Goal: Transaction & Acquisition: Purchase product/service

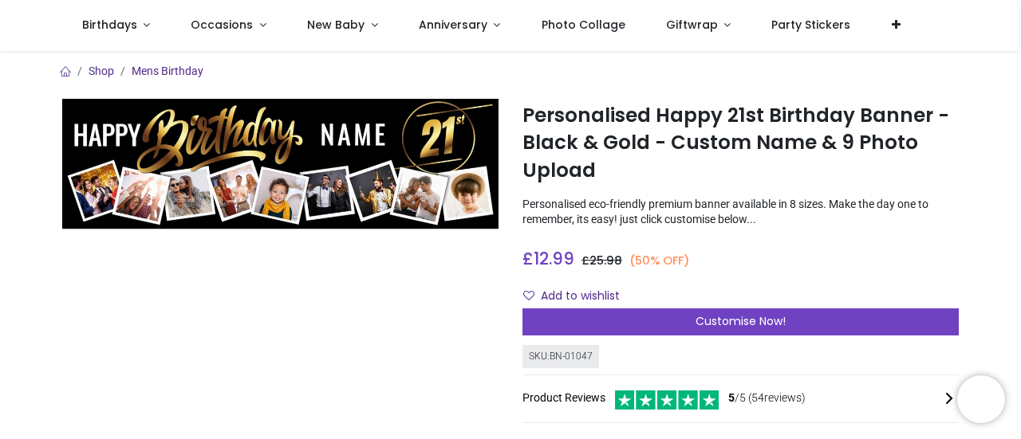
scroll to position [80, 0]
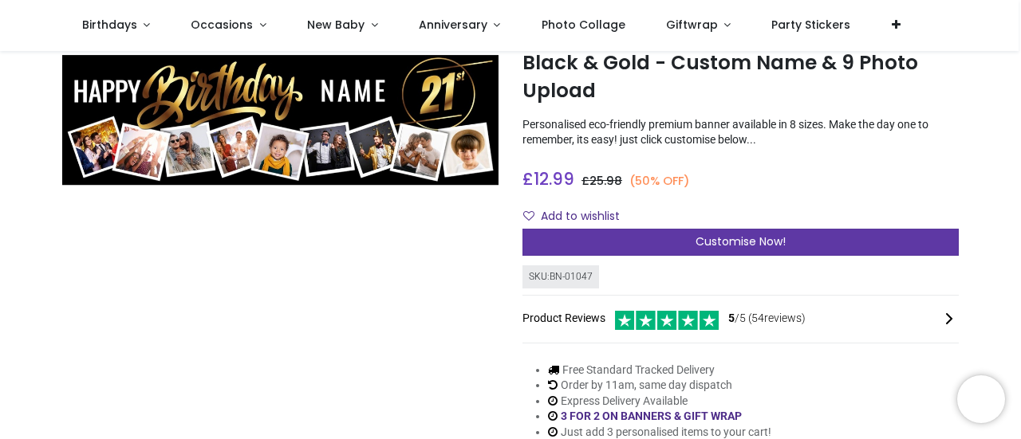
click at [753, 246] on span "Customise Now!" at bounding box center [740, 242] width 90 height 16
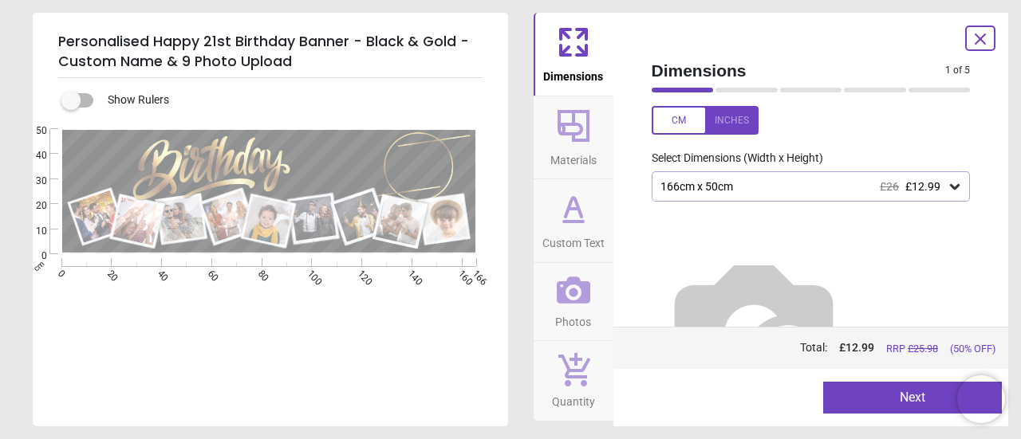
scroll to position [93, 0]
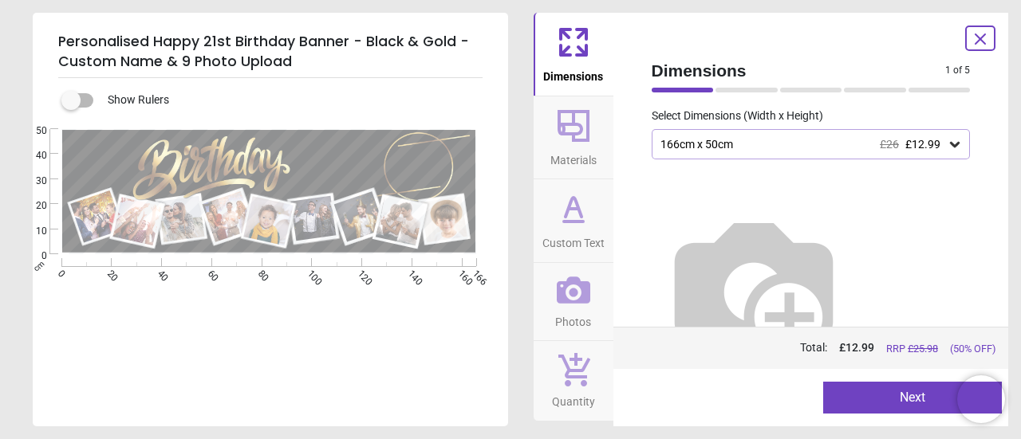
click at [903, 398] on button "Next" at bounding box center [912, 398] width 179 height 32
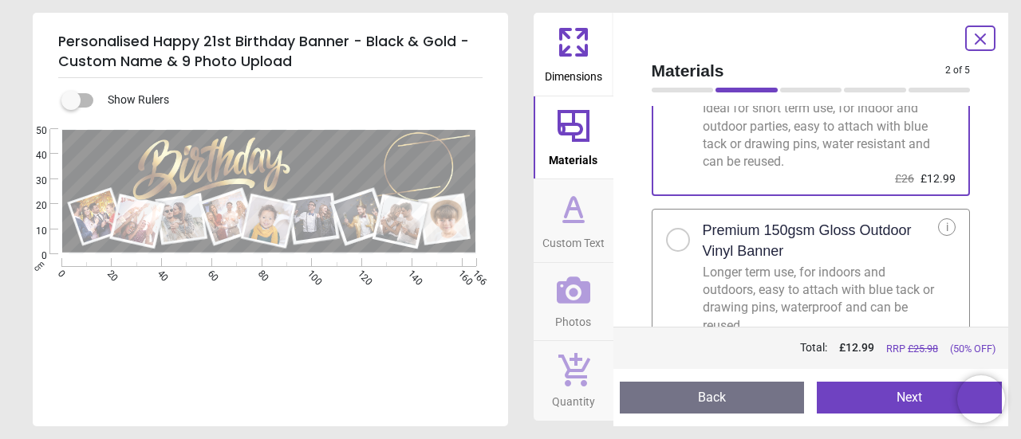
scroll to position [123, 0]
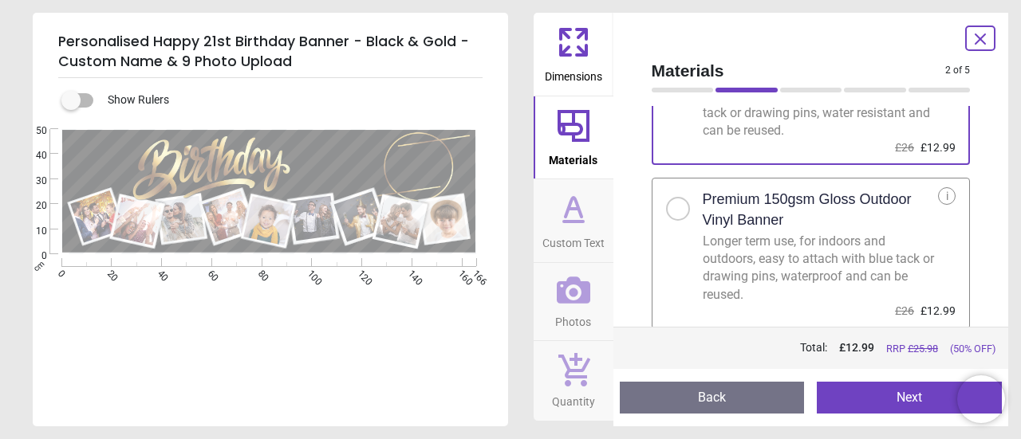
drag, startPoint x: 676, startPoint y: 205, endPoint x: 691, endPoint y: 214, distance: 16.8
click at [676, 204] on div at bounding box center [678, 209] width 10 height 10
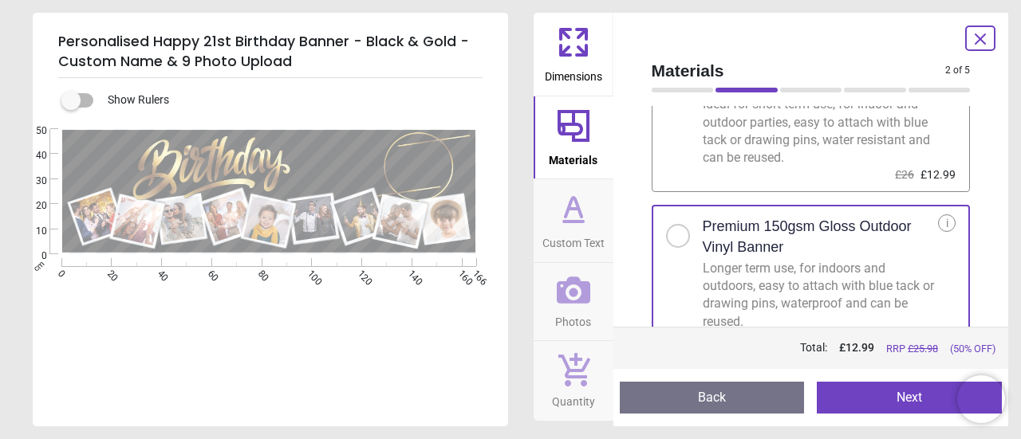
scroll to position [123, 0]
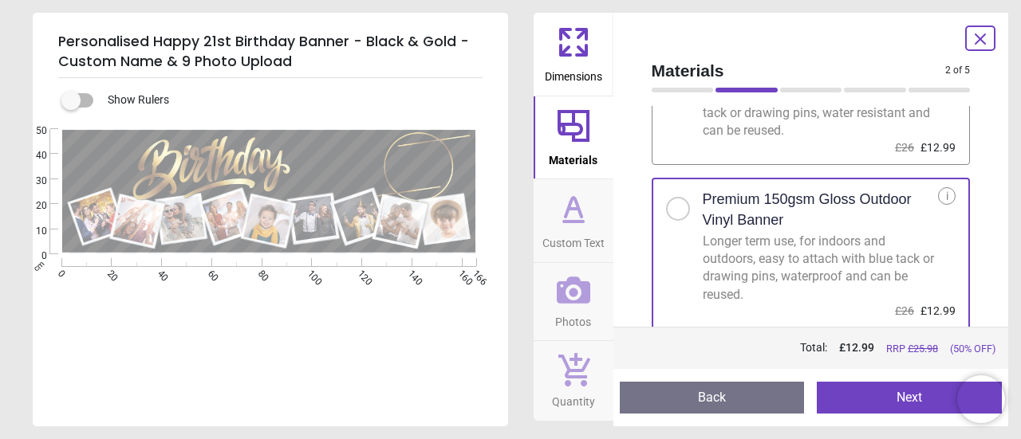
click at [912, 396] on button "Next" at bounding box center [909, 398] width 185 height 32
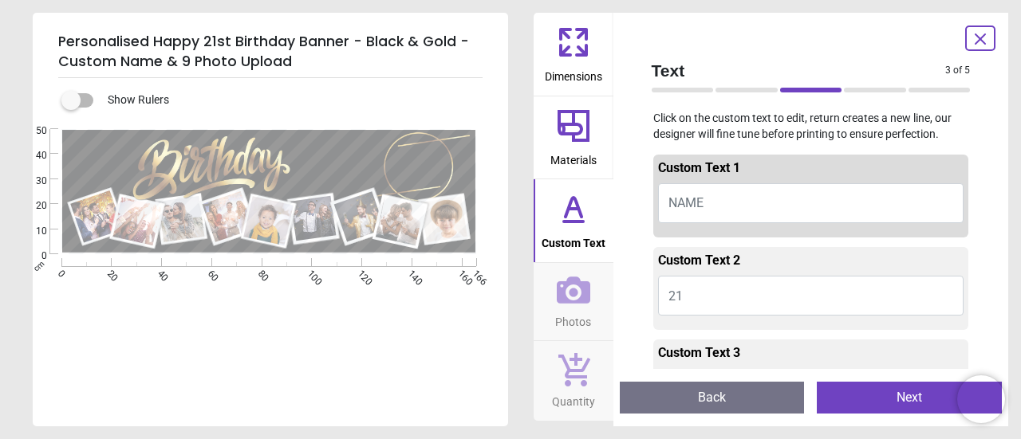
click at [765, 195] on button "NAME" at bounding box center [811, 203] width 306 height 40
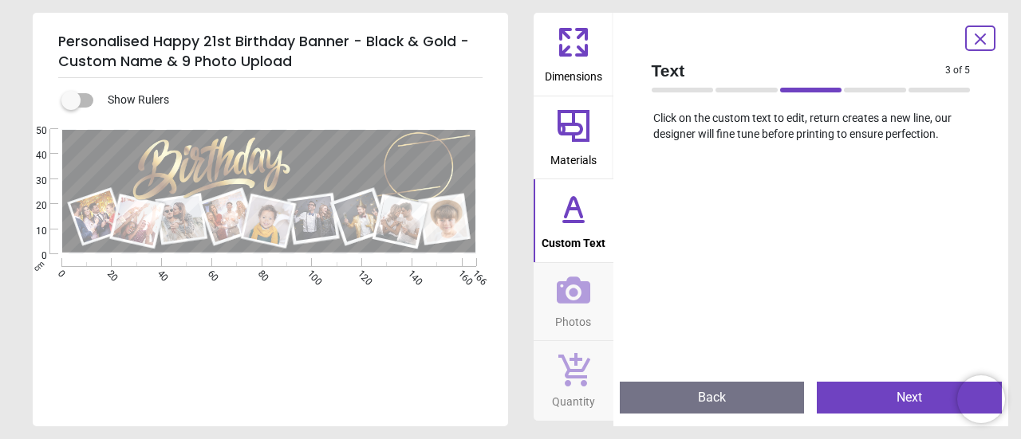
scroll to position [319, 0]
type textarea "******"
click at [900, 398] on button "Next" at bounding box center [909, 398] width 185 height 32
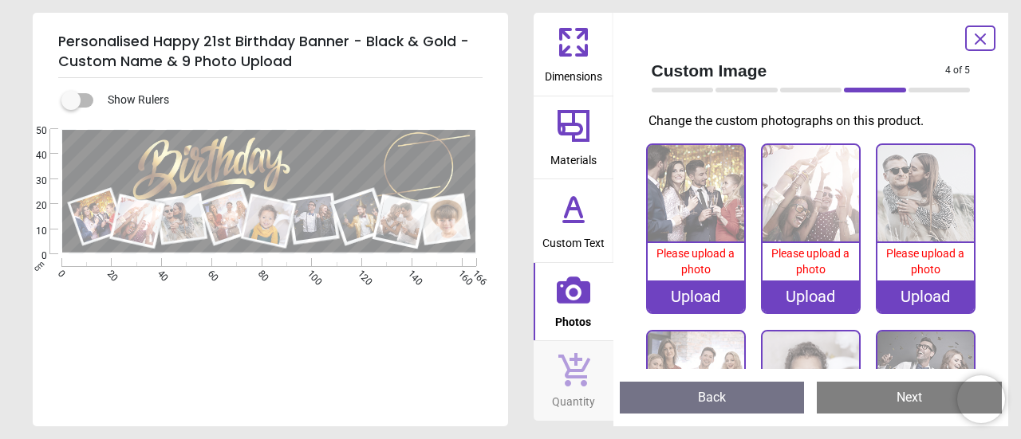
click at [709, 287] on div "Upload" at bounding box center [696, 297] width 97 height 32
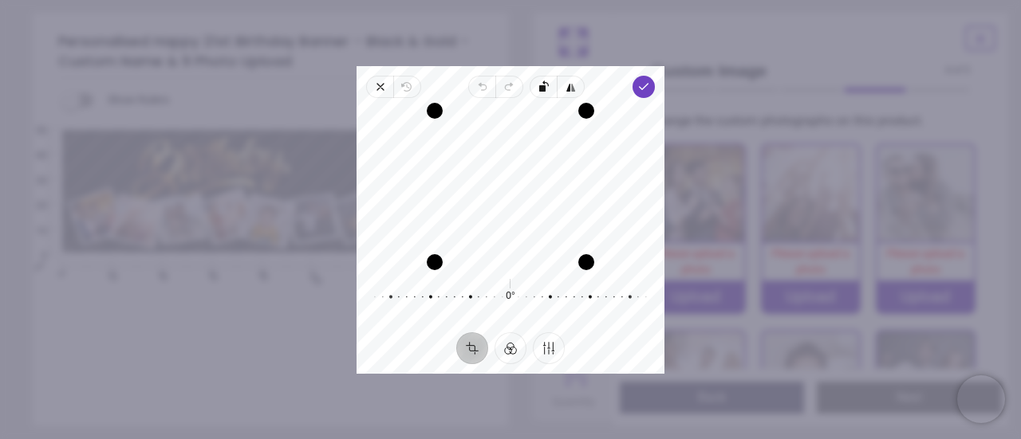
drag, startPoint x: 514, startPoint y: 181, endPoint x: 541, endPoint y: 183, distance: 26.4
click at [541, 183] on div "Recenter" at bounding box center [510, 187] width 282 height 152
click at [642, 81] on icon "button" at bounding box center [643, 87] width 13 height 13
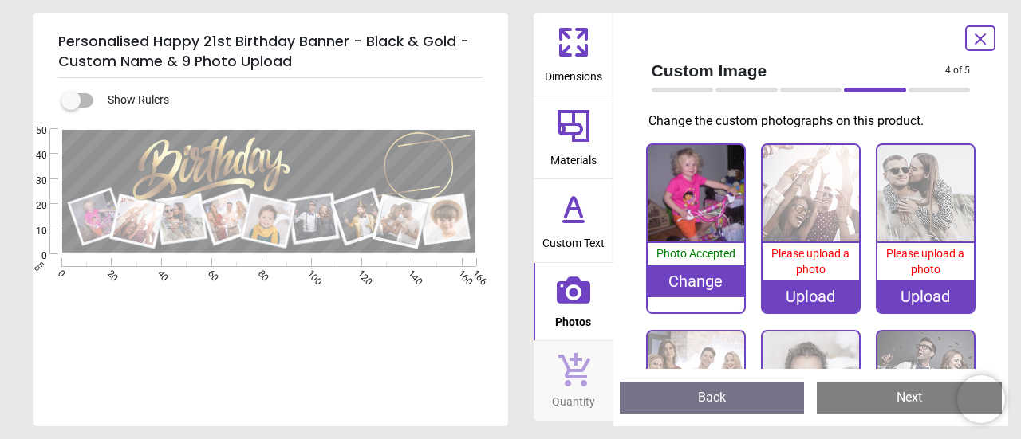
click at [814, 291] on div "Upload" at bounding box center [810, 297] width 97 height 32
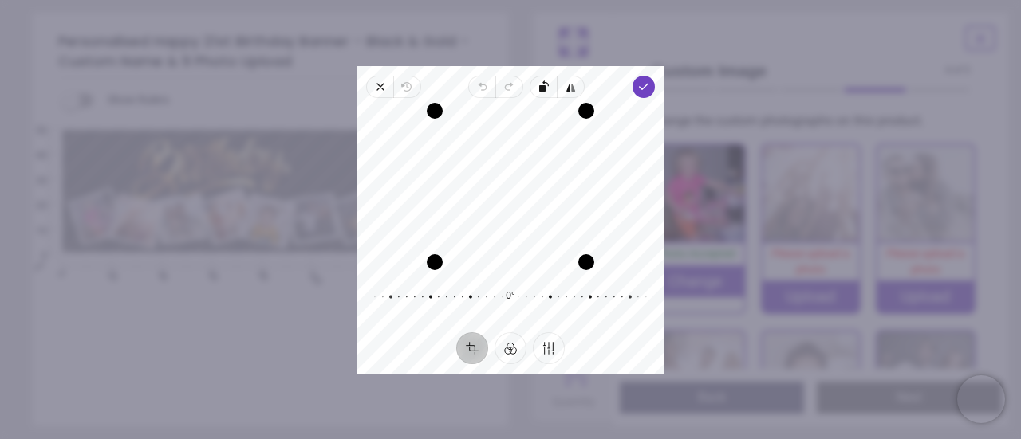
drag, startPoint x: 540, startPoint y: 160, endPoint x: 542, endPoint y: 197, distance: 36.8
click at [542, 197] on div "Recenter" at bounding box center [510, 187] width 282 height 152
click at [646, 87] on icon "button" at bounding box center [643, 87] width 13 height 13
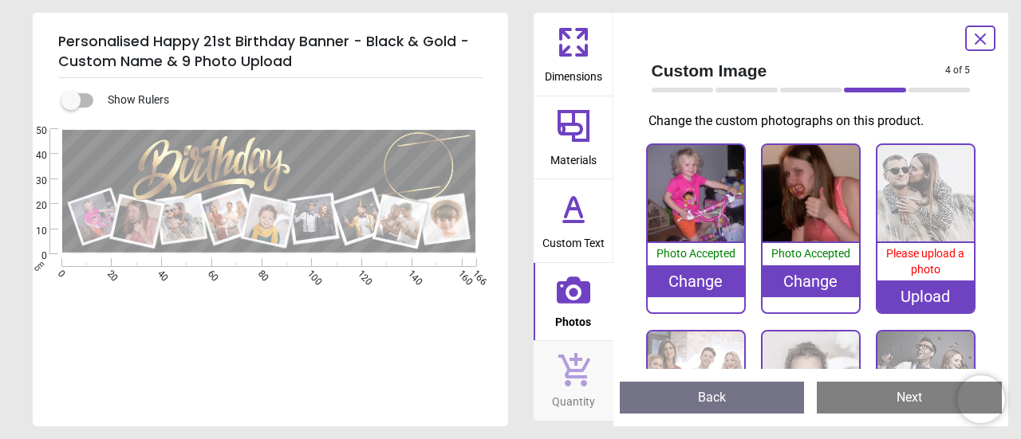
scroll to position [80, 0]
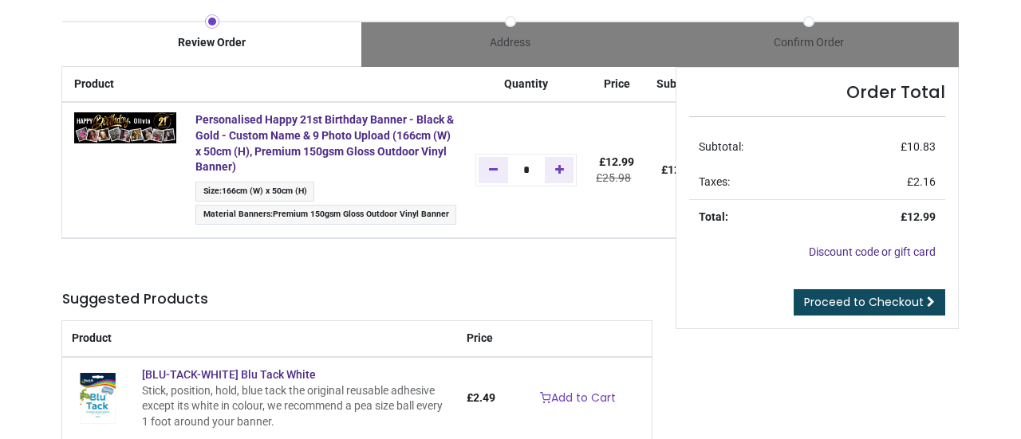
scroll to position [160, 0]
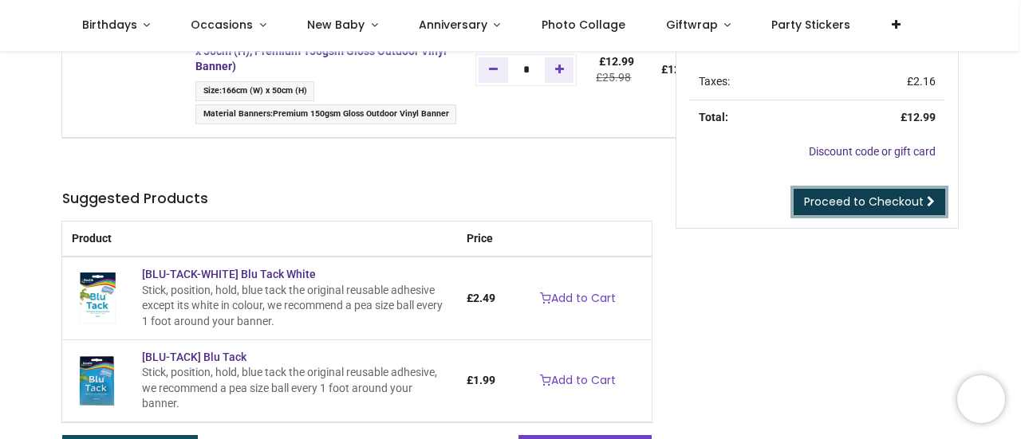
click at [865, 197] on span "Proceed to Checkout" at bounding box center [864, 202] width 120 height 16
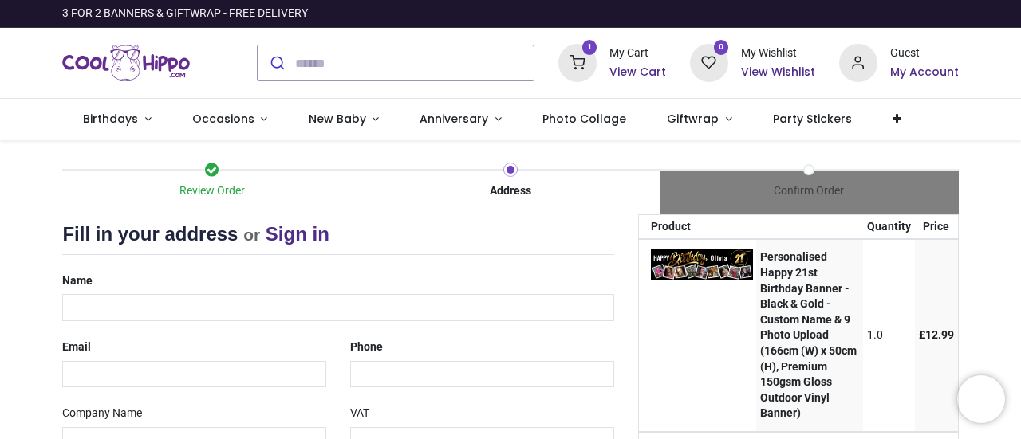
select select "***"
click at [145, 304] on input "text" at bounding box center [337, 307] width 551 height 27
type input "**********"
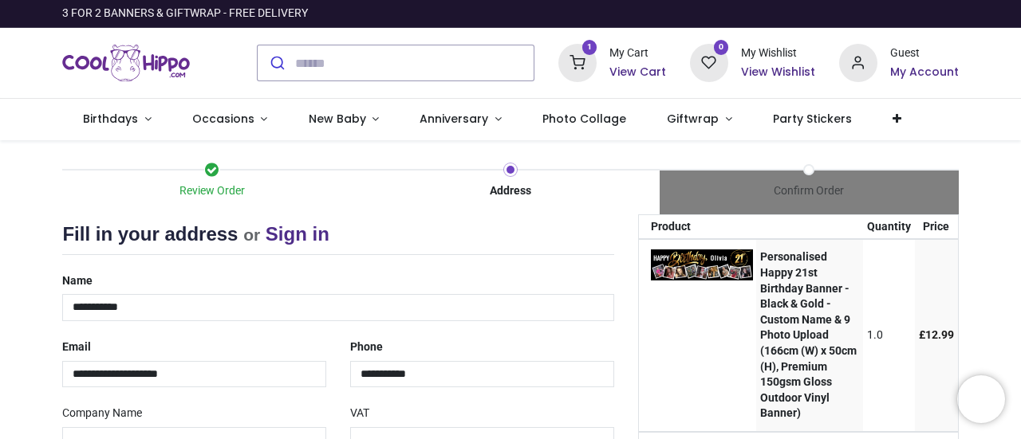
type input "**********"
type input "********"
select select "***"
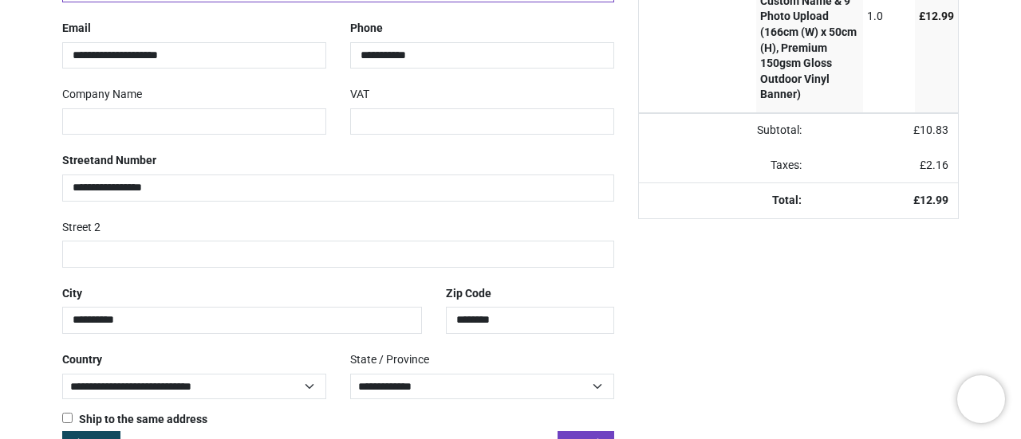
scroll to position [365, 0]
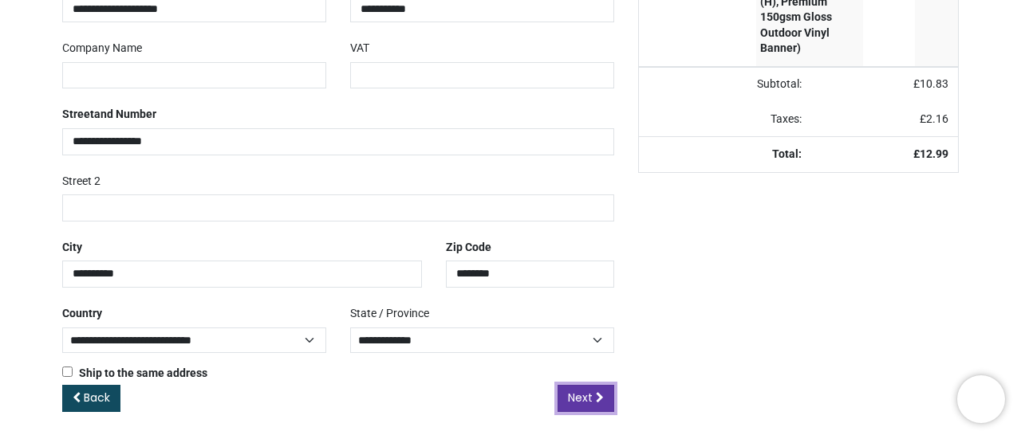
click at [593, 393] on link "Next" at bounding box center [586, 398] width 57 height 27
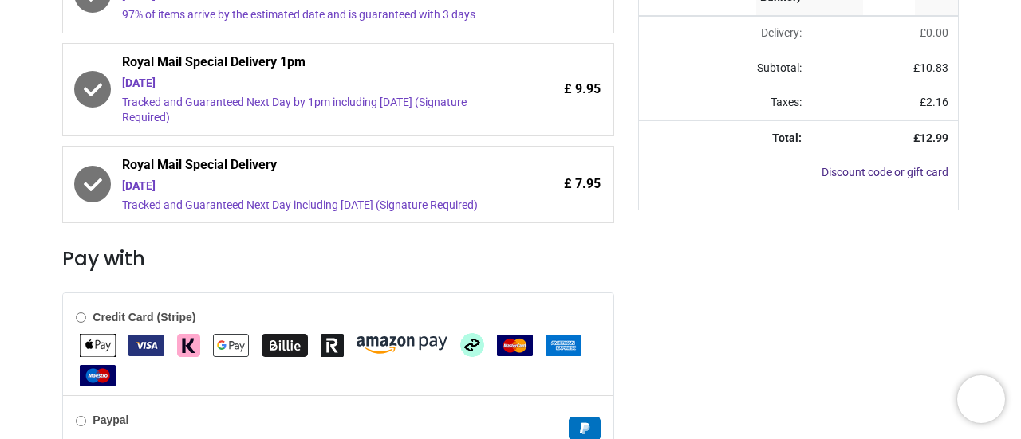
scroll to position [479, 0]
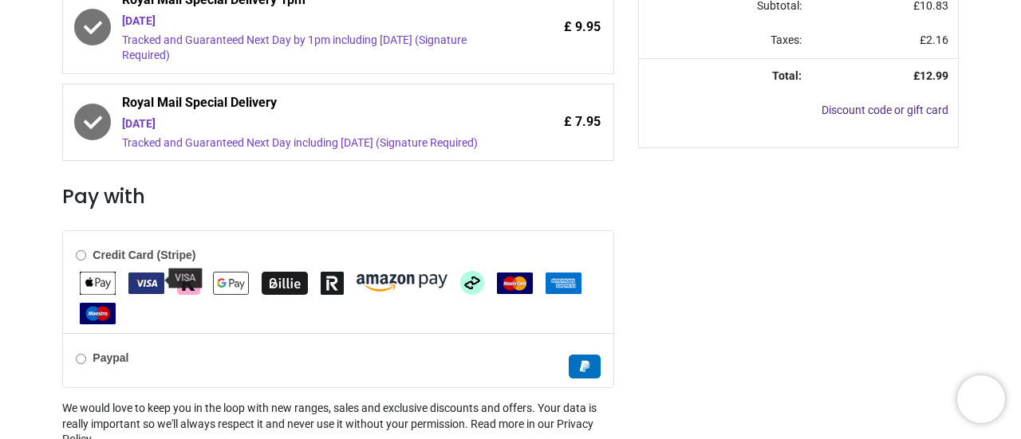
click at [143, 278] on img "VISA" at bounding box center [146, 284] width 36 height 22
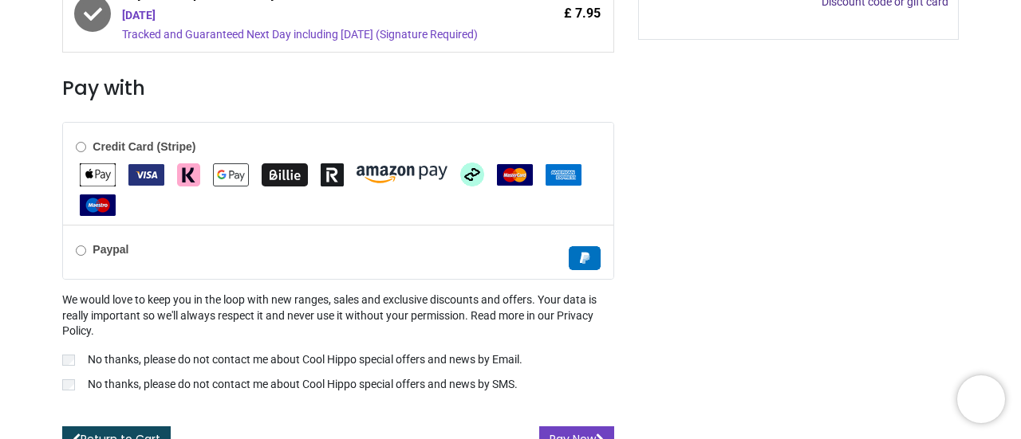
scroll to position [603, 0]
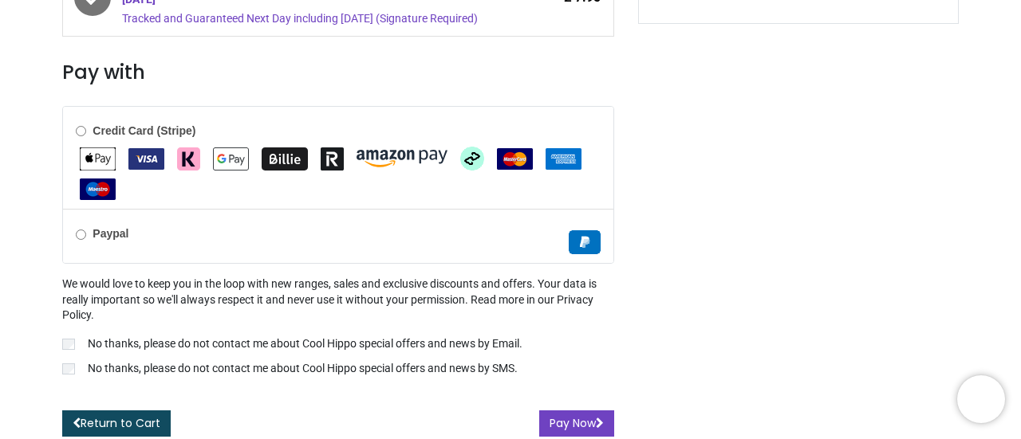
click at [73, 339] on label "No thanks, please do not contact me about Cool Hippo special offers and news by…" at bounding box center [337, 346] width 551 height 19
click at [577, 419] on button "Pay Now" at bounding box center [576, 424] width 75 height 27
